Goal: Information Seeking & Learning: Check status

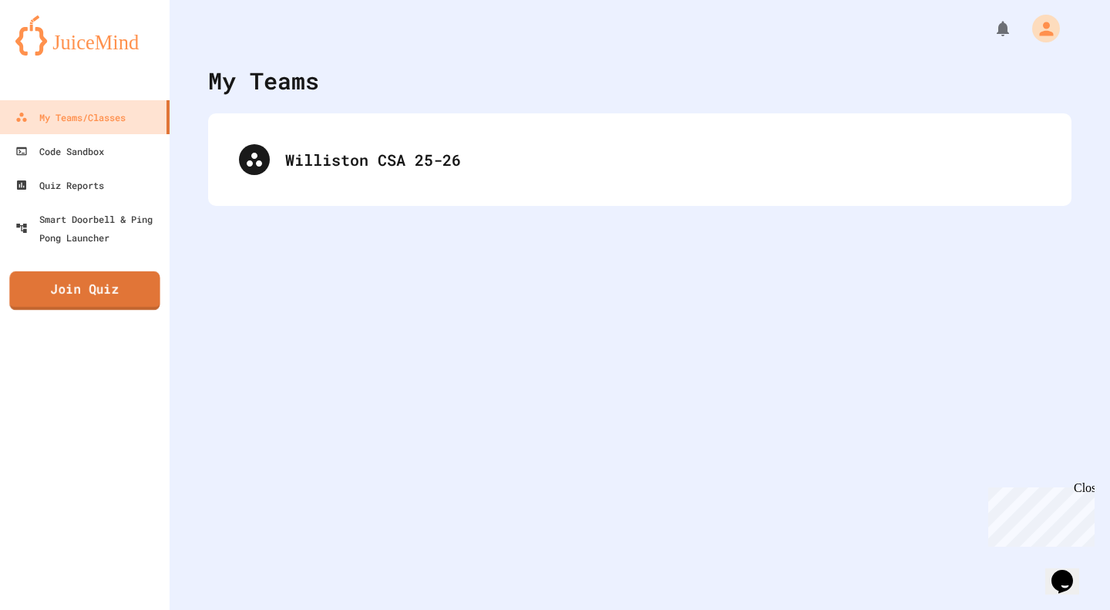
click at [120, 283] on link "Join Quiz" at bounding box center [84, 290] width 150 height 39
click at [361, 142] on div "Williston CSA 25-26" at bounding box center [640, 160] width 833 height 62
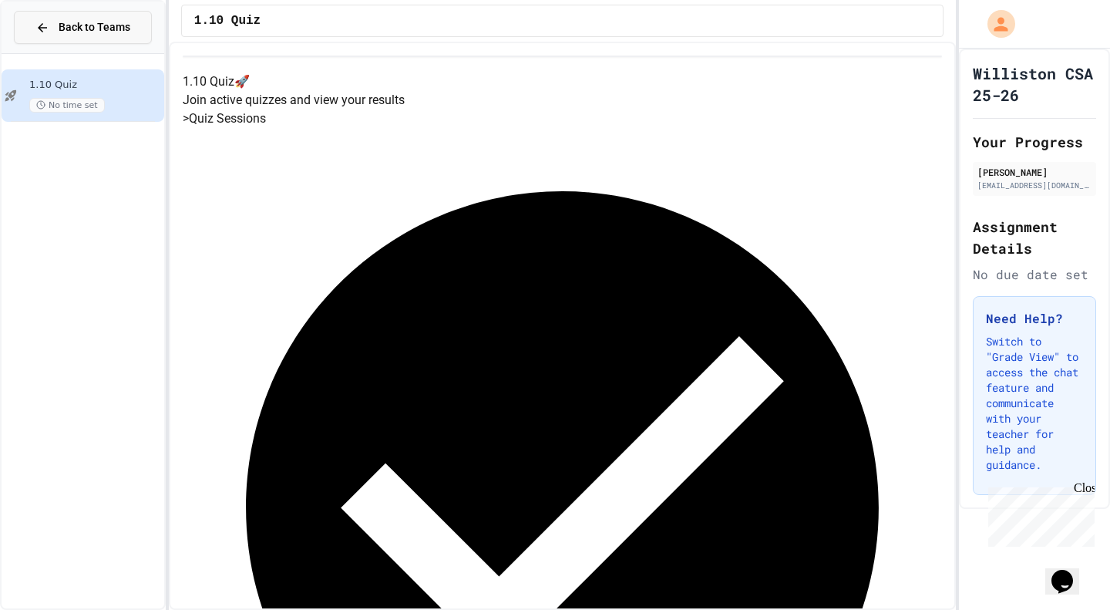
click at [128, 36] on button "Back to Teams" at bounding box center [83, 27] width 138 height 33
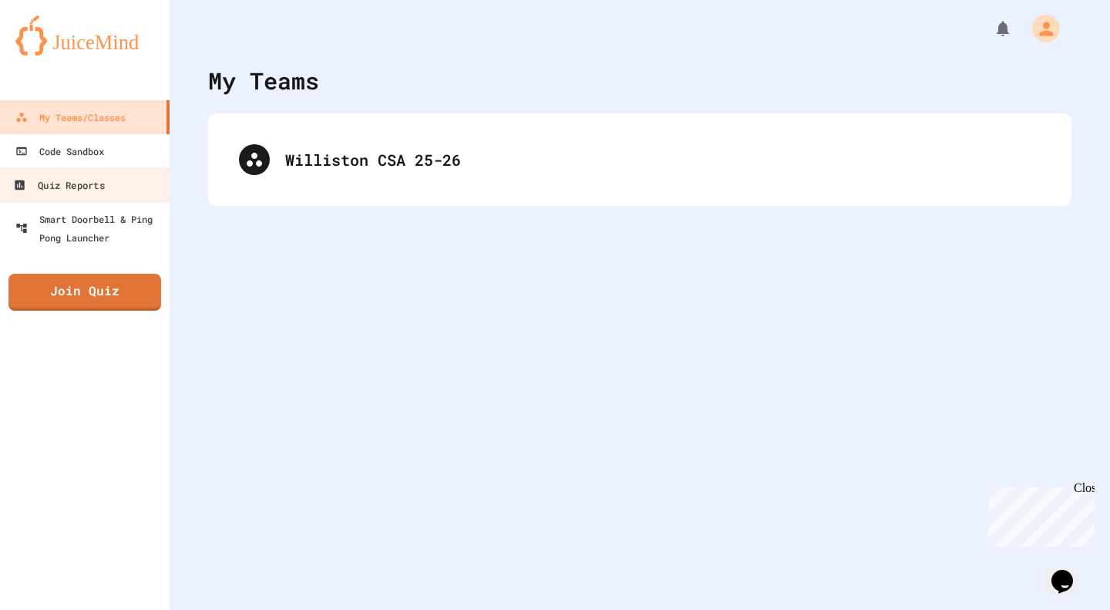
click at [130, 187] on link "Quiz Reports" at bounding box center [85, 184] width 175 height 35
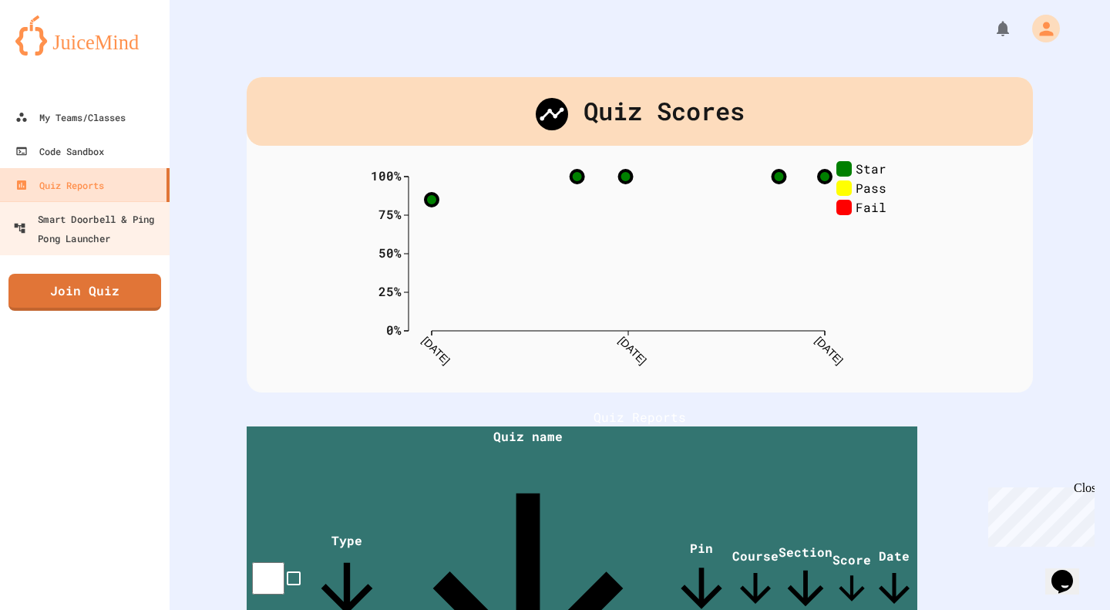
click at [123, 217] on div "Smart Doorbell & Ping Pong Launcher" at bounding box center [89, 228] width 153 height 38
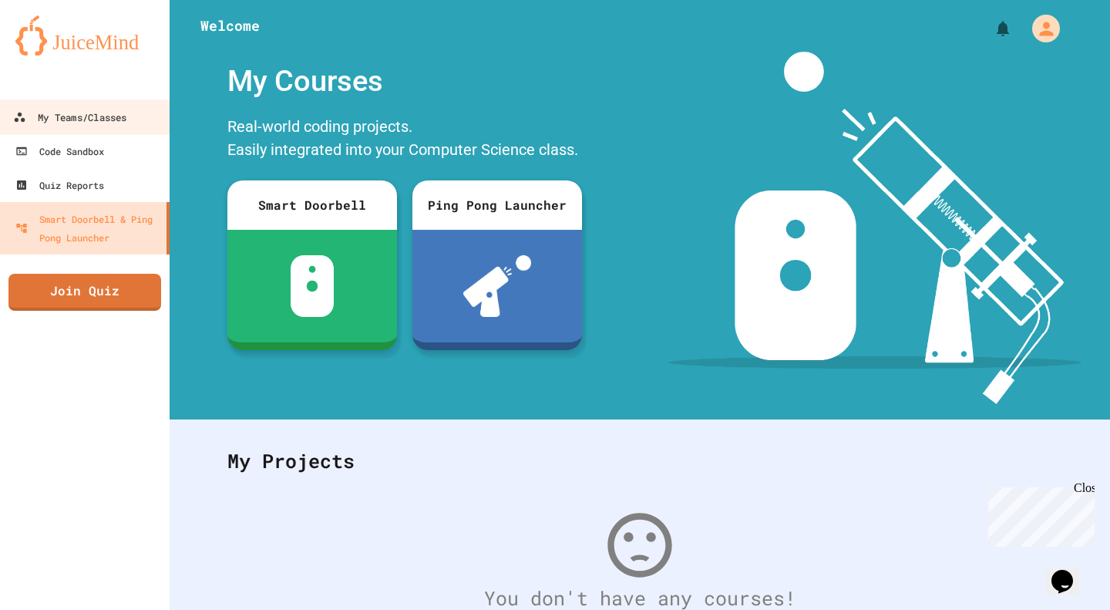
click at [106, 130] on link "My Teams/Classes" at bounding box center [85, 116] width 175 height 35
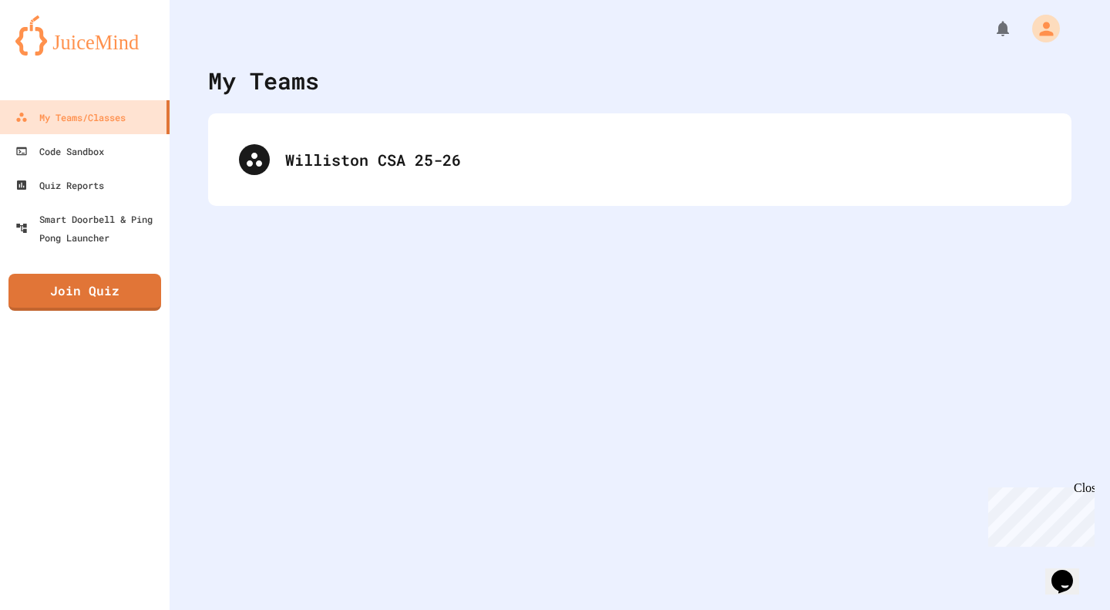
click at [329, 130] on div "Williston CSA 25-26" at bounding box center [640, 160] width 833 height 62
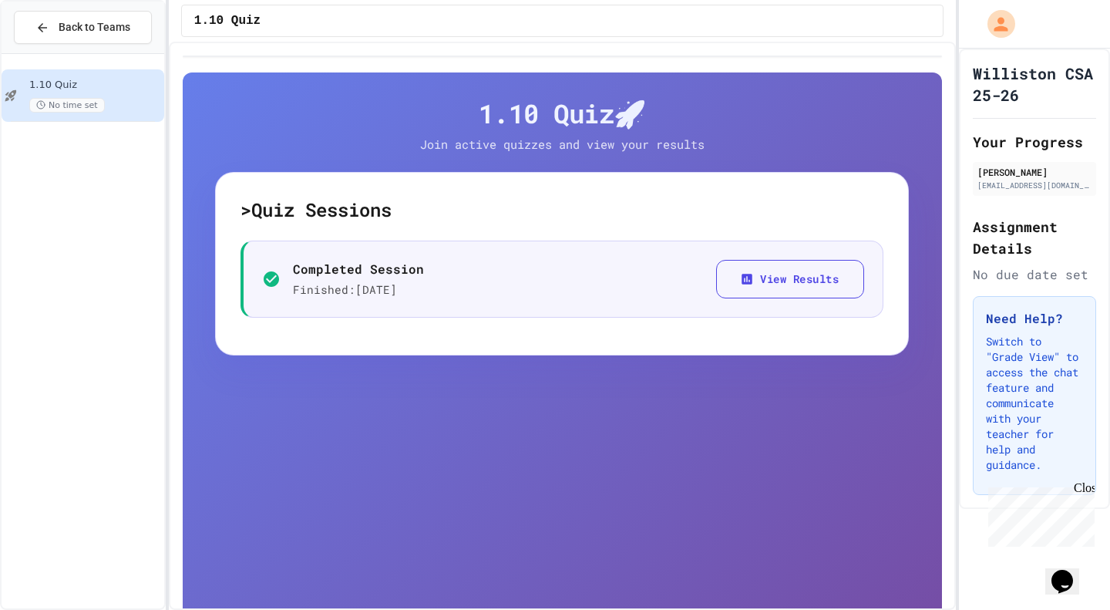
click at [745, 285] on button "View Results" at bounding box center [790, 279] width 148 height 39
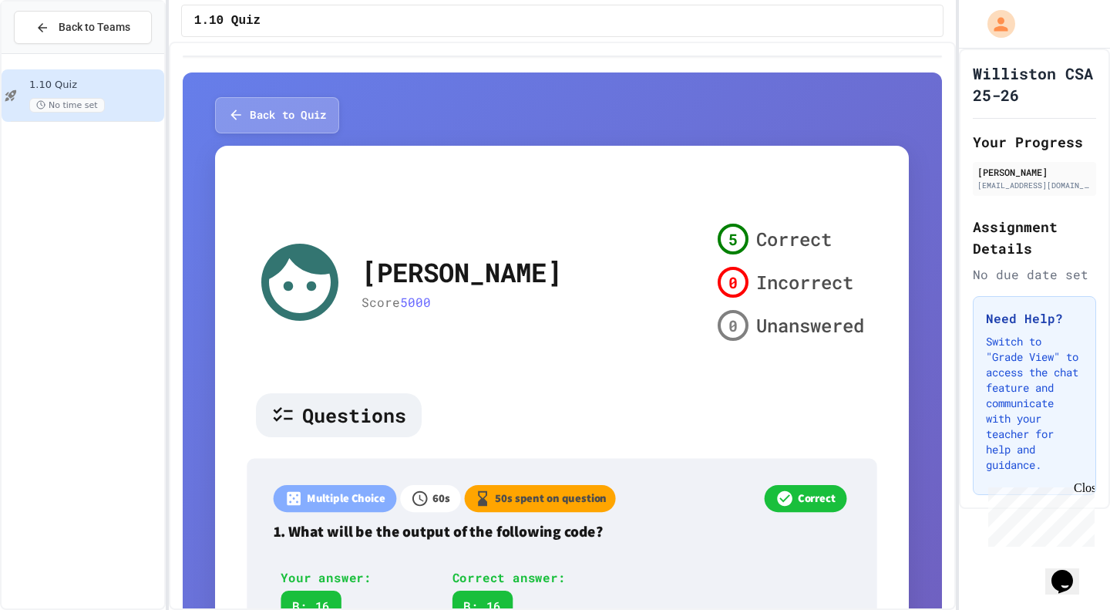
click at [254, 110] on button "Back to Quiz" at bounding box center [277, 115] width 124 height 36
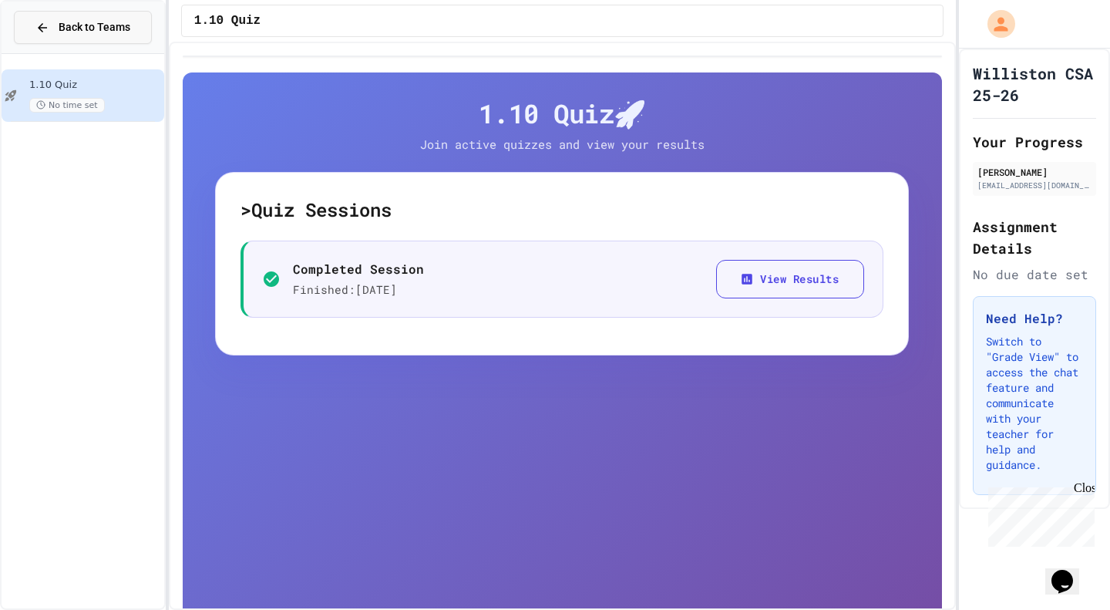
click at [106, 24] on span "Back to Teams" at bounding box center [95, 27] width 72 height 16
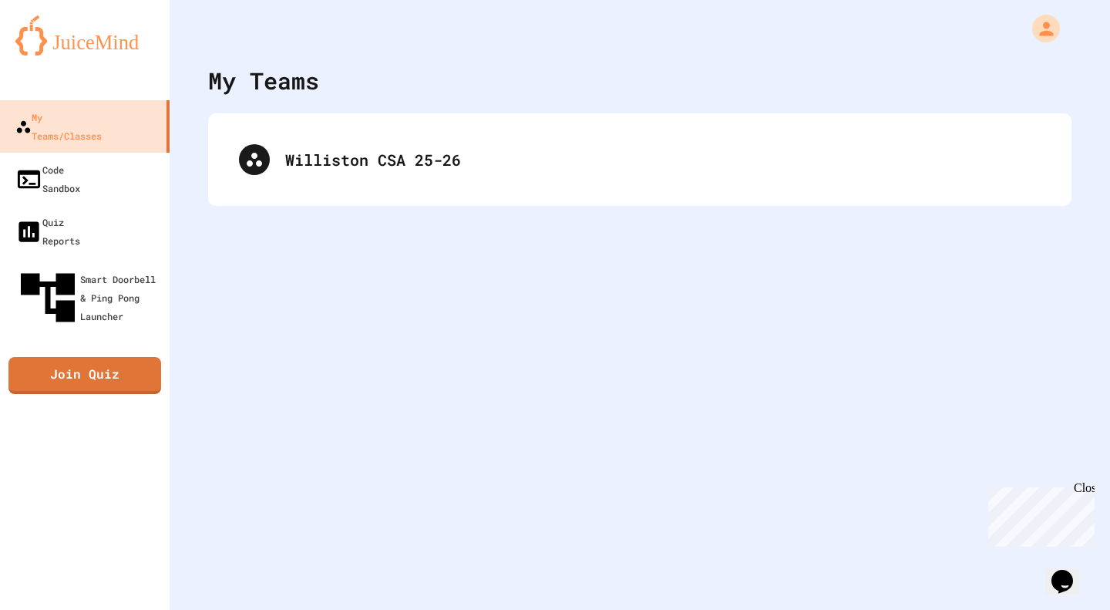
click at [286, 166] on div "Williston CSA 25-26" at bounding box center [663, 159] width 756 height 23
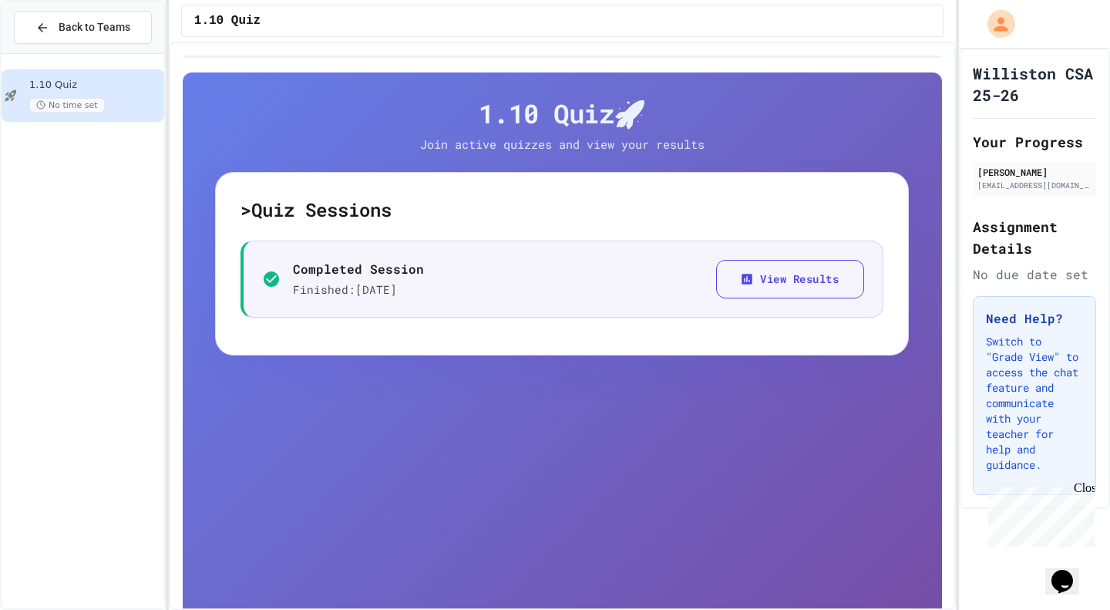
click at [119, 144] on div "1.10 Quiz No time set" at bounding box center [83, 331] width 163 height 542
click at [109, 20] on span "Back to Teams" at bounding box center [95, 27] width 72 height 16
